Goal: Navigation & Orientation: Find specific page/section

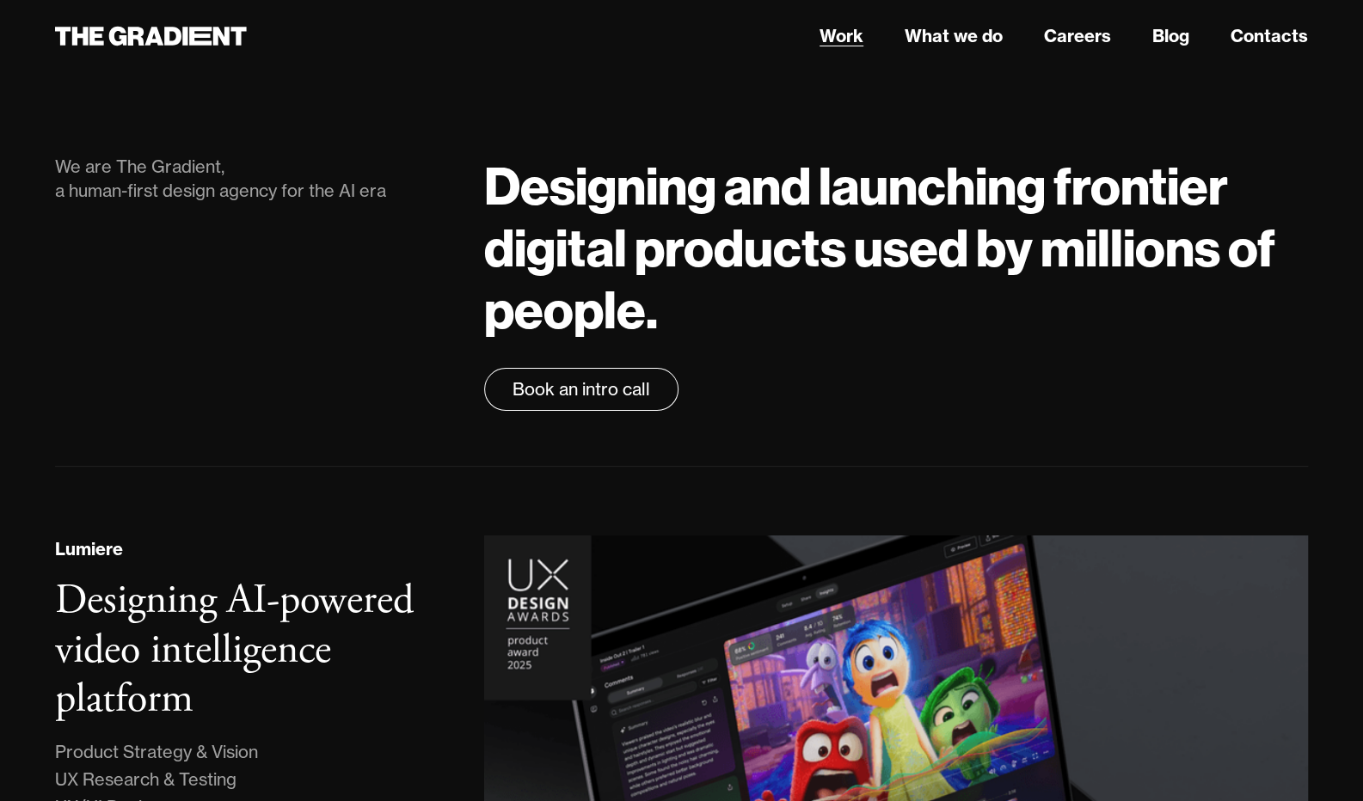
click at [845, 46] on link "Work" at bounding box center [841, 36] width 44 height 26
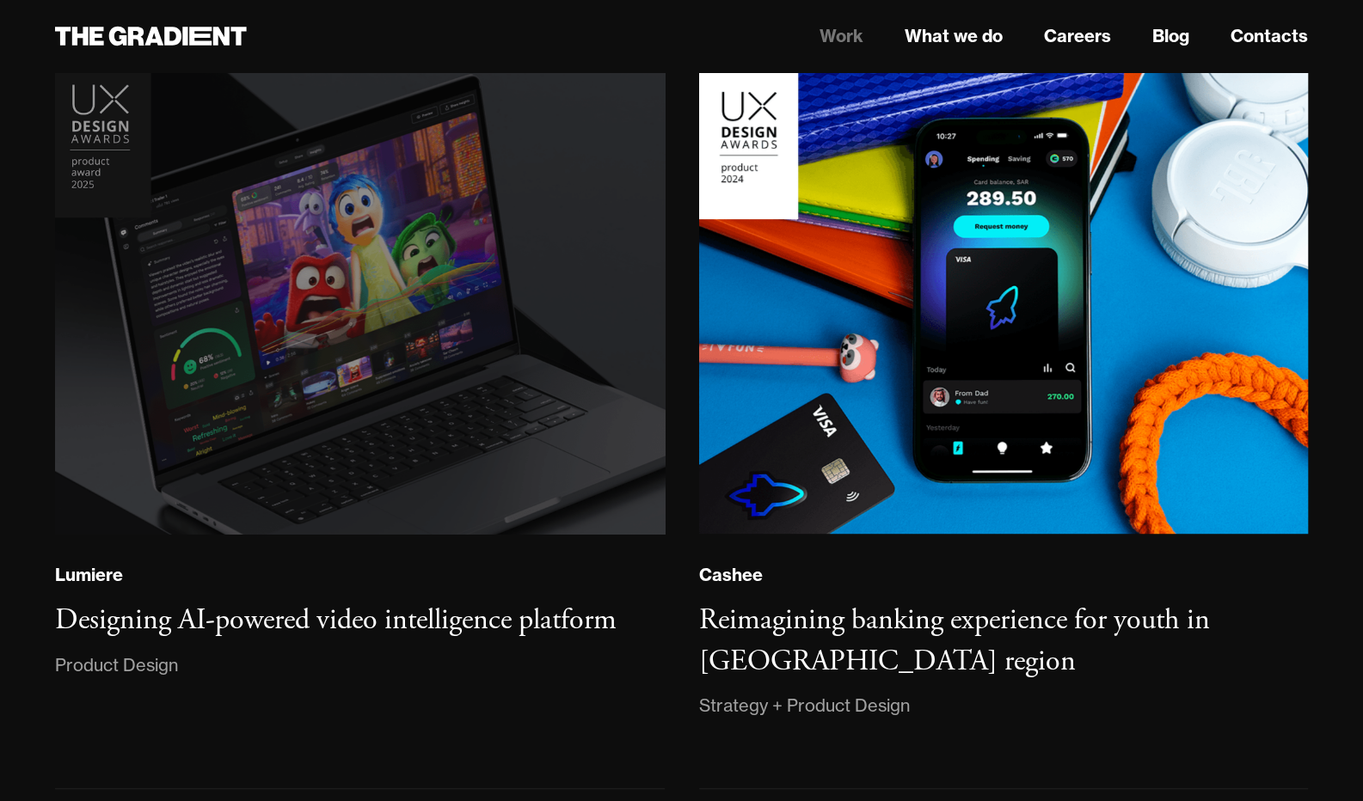
scroll to position [218, 0]
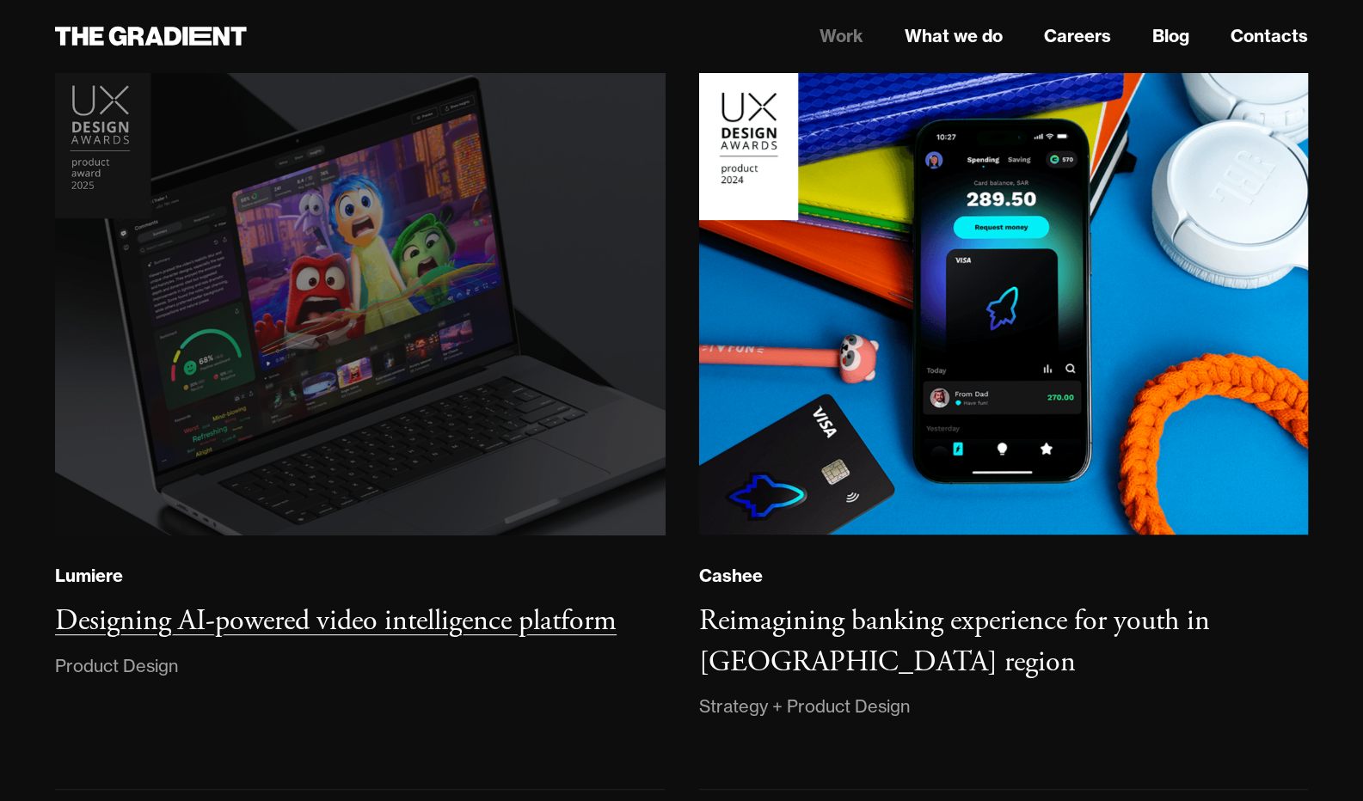
click at [136, 632] on h3 "Designing AI-powered video intelligence platform" at bounding box center [335, 621] width 561 height 37
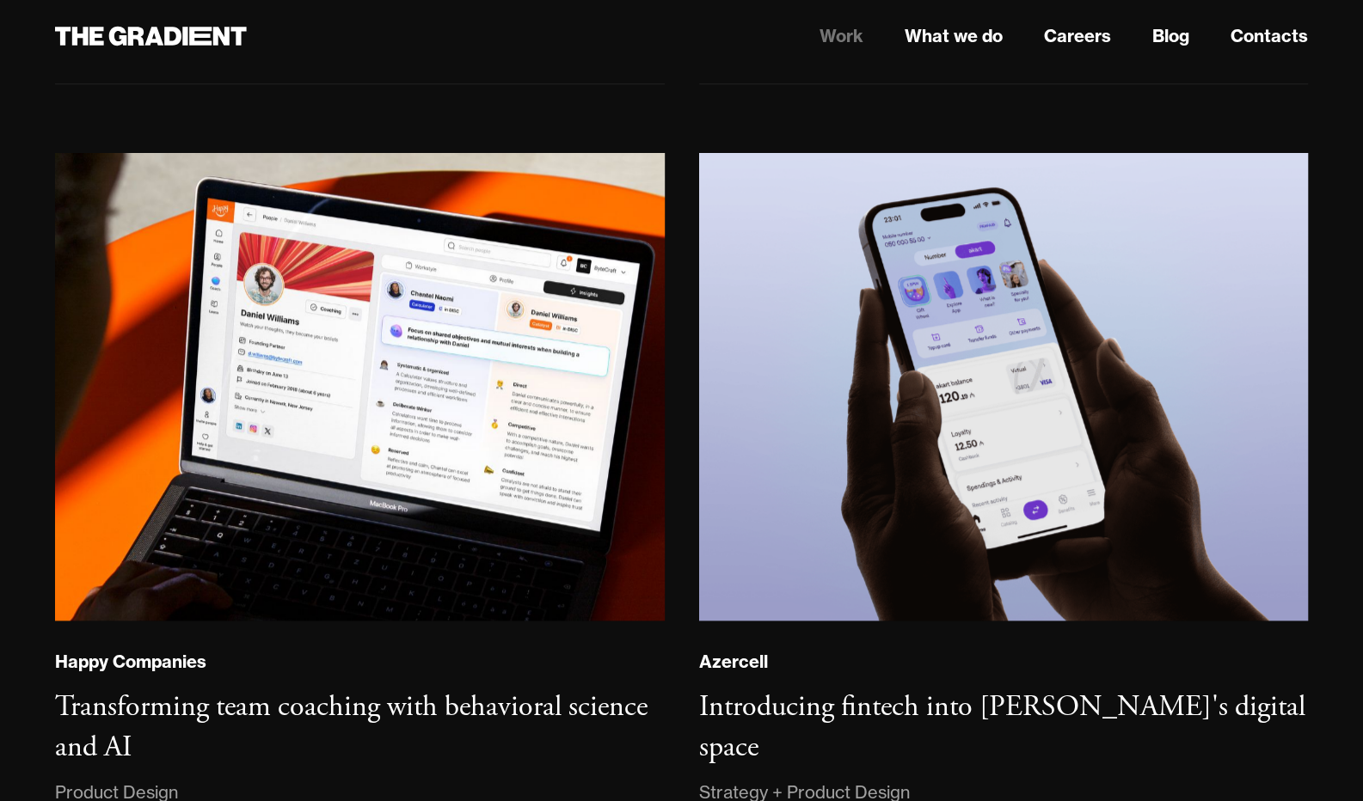
scroll to position [929, 0]
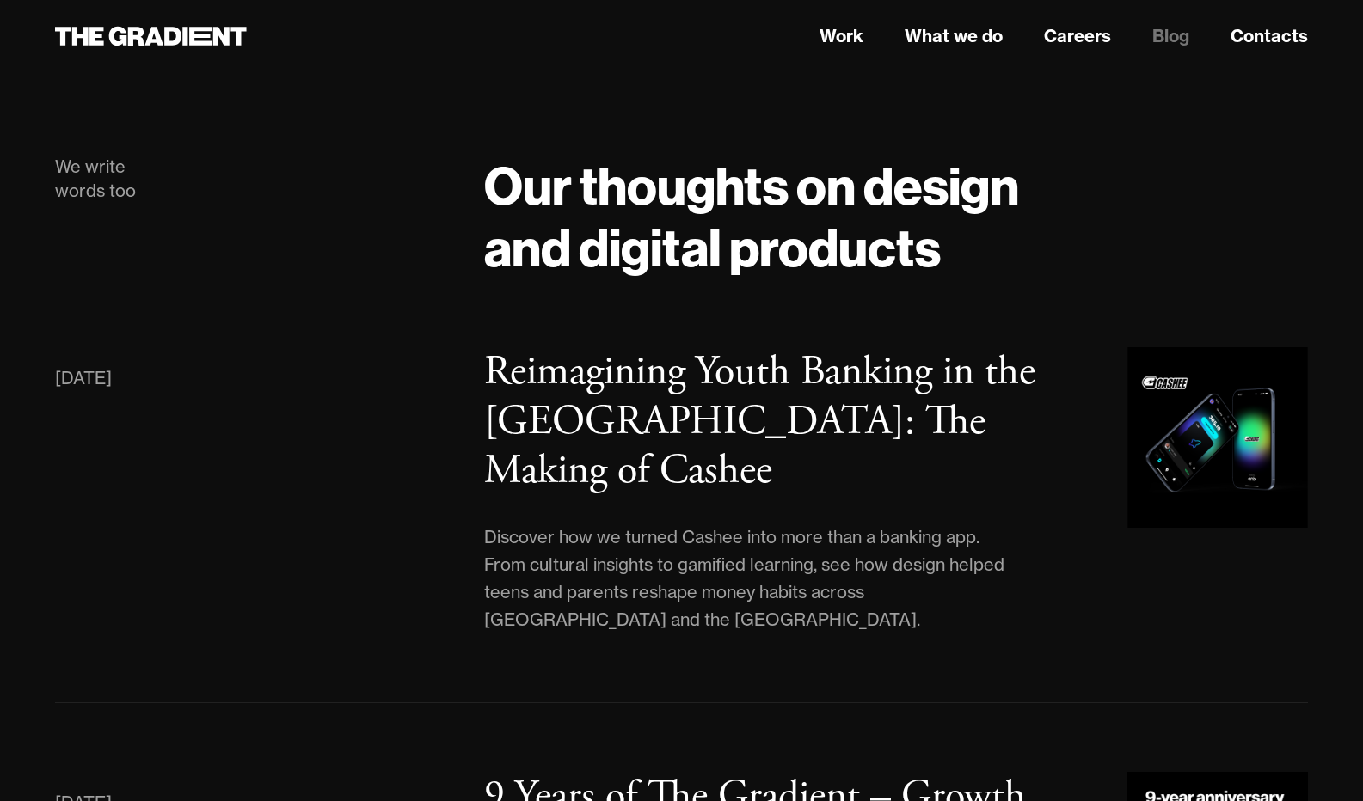
scroll to position [1, 0]
